Goal: Obtain resource: Download file/media

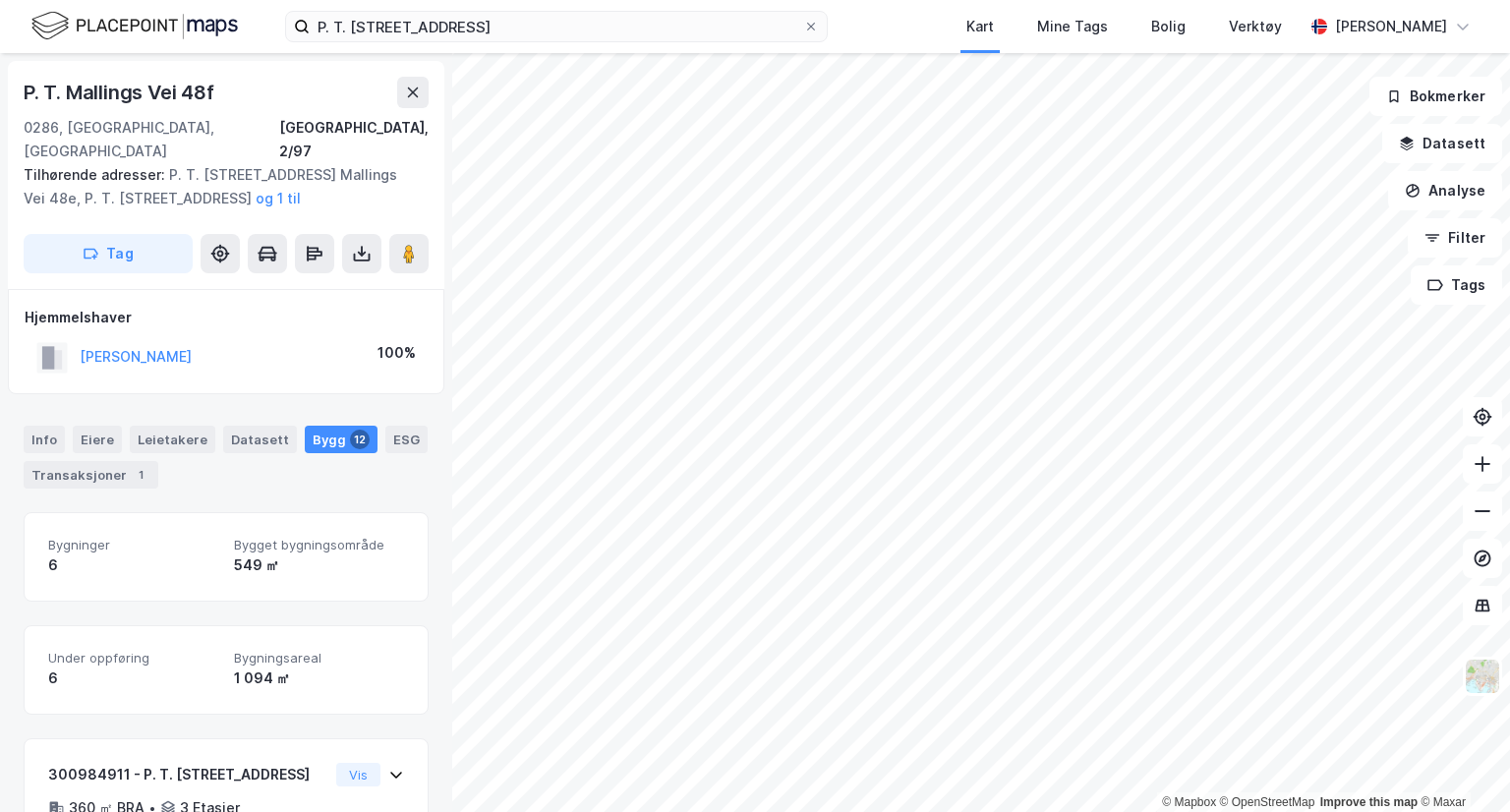
scroll to position [1490, 0]
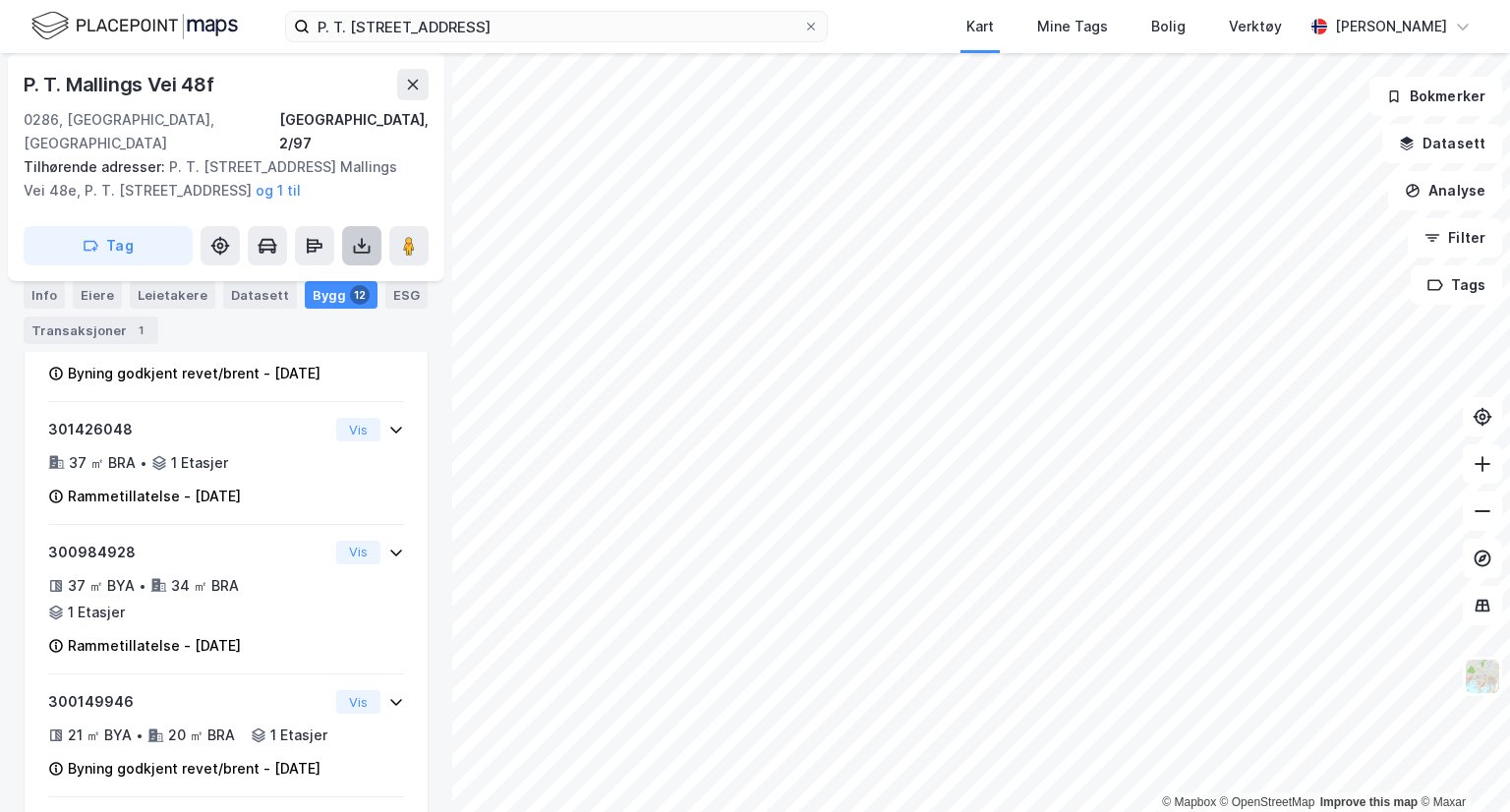
click at [366, 236] on icon at bounding box center [362, 245] width 20 height 20
click at [350, 269] on div "Last ned grunnbok" at bounding box center [276, 285] width 210 height 32
